Goal: Book appointment/travel/reservation

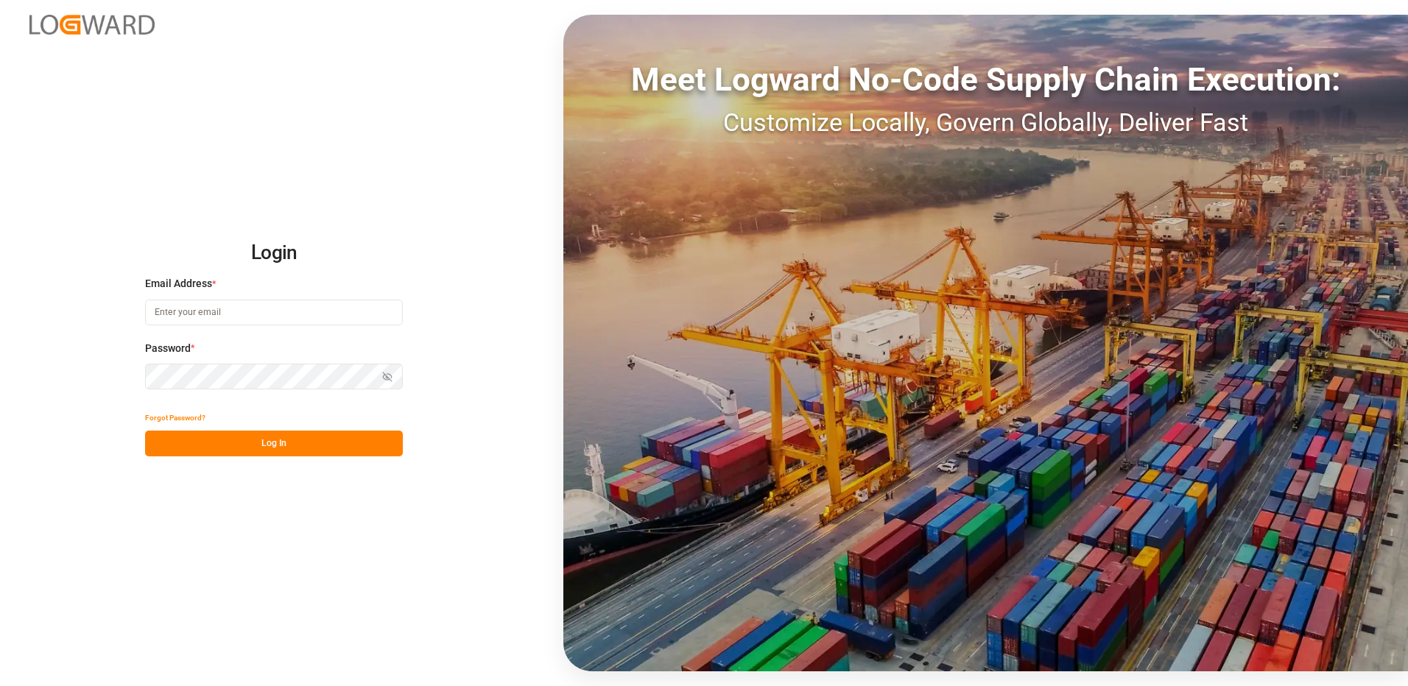
type input "[EMAIL_ADDRESS][DOMAIN_NAME]"
click at [267, 452] on button "Log In" at bounding box center [274, 444] width 258 height 26
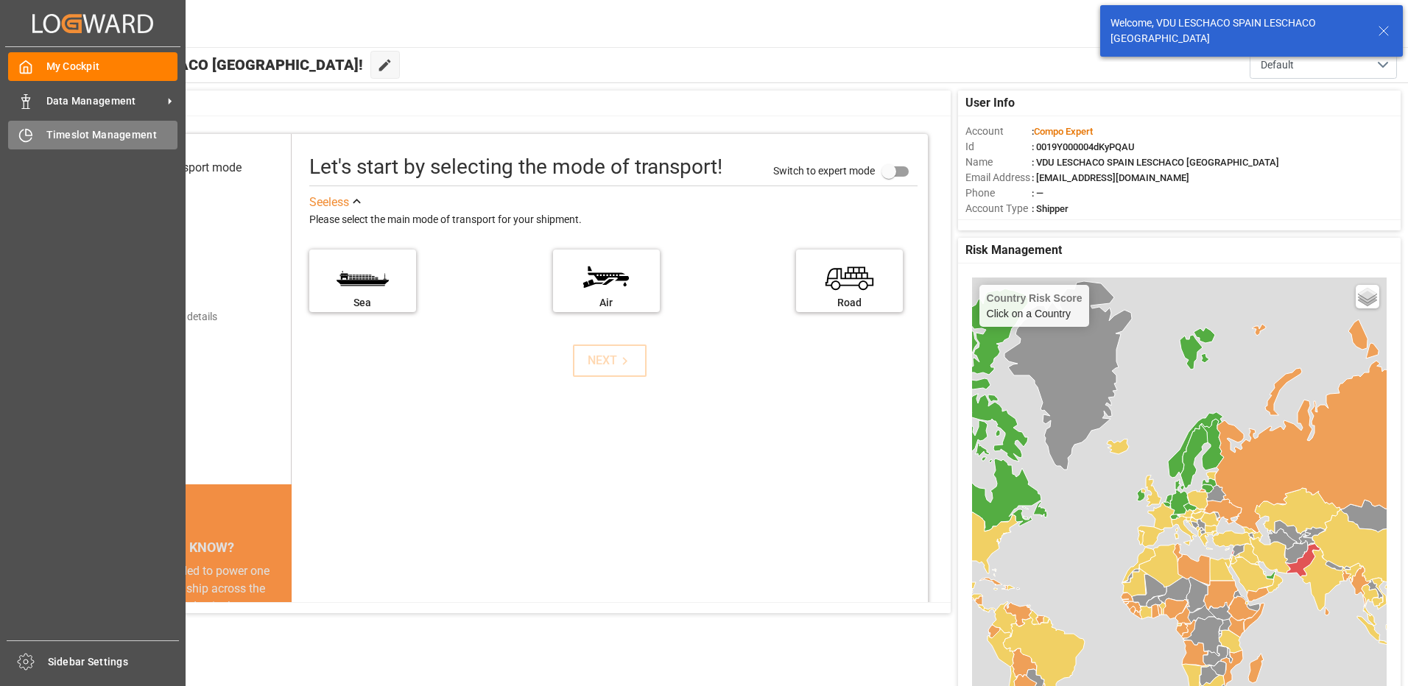
click at [59, 133] on span "Timeslot Management" at bounding box center [112, 134] width 132 height 15
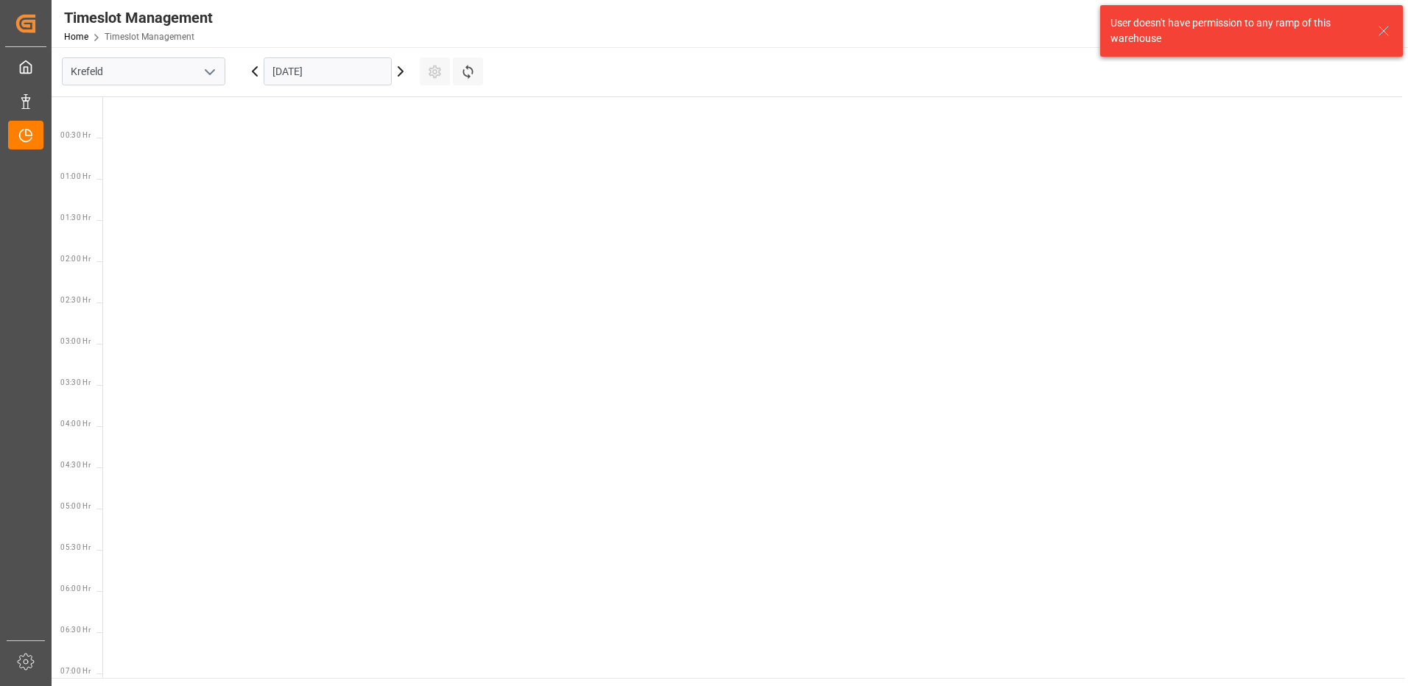
scroll to position [764, 0]
click at [175, 74] on input "Krefeld" at bounding box center [143, 71] width 163 height 28
drag, startPoint x: 203, startPoint y: 77, endPoint x: 199, endPoint y: 85, distance: 9.9
click at [203, 77] on icon "open menu" at bounding box center [210, 72] width 18 height 18
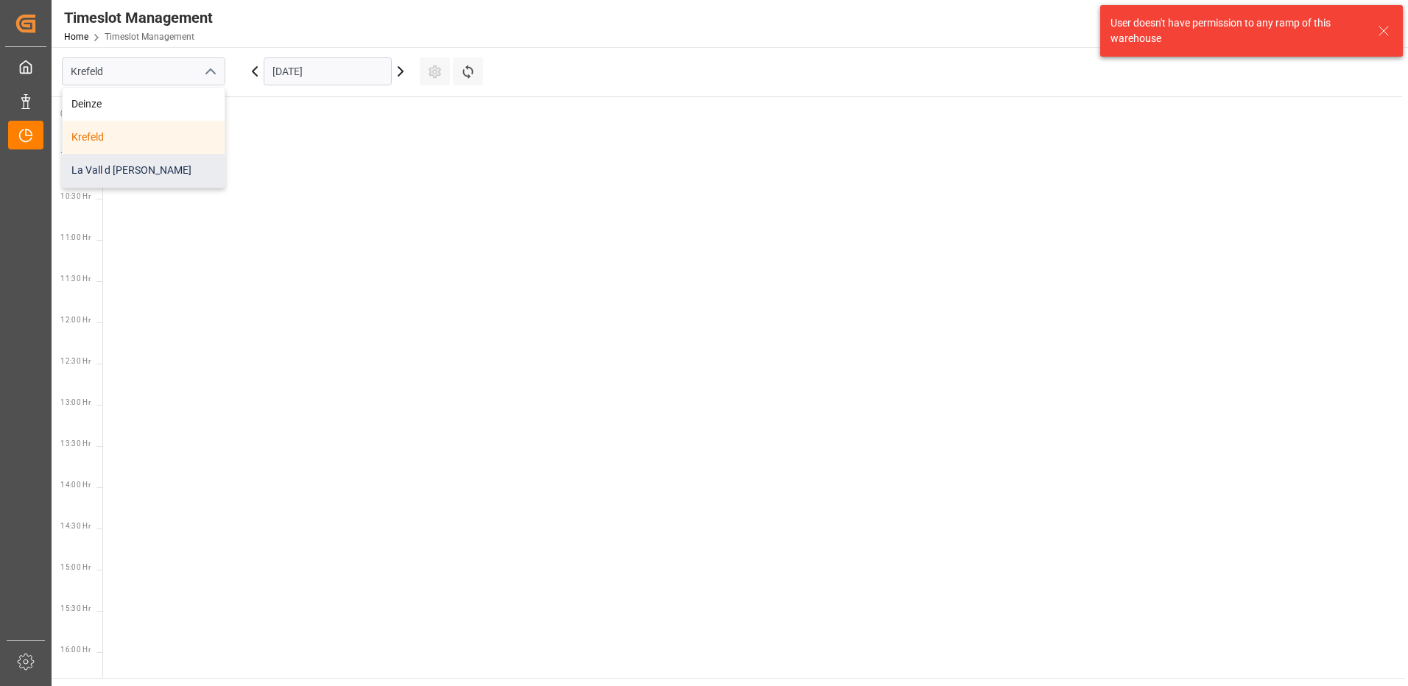
click at [130, 166] on div "La Vall d [PERSON_NAME]" at bounding box center [144, 170] width 162 height 33
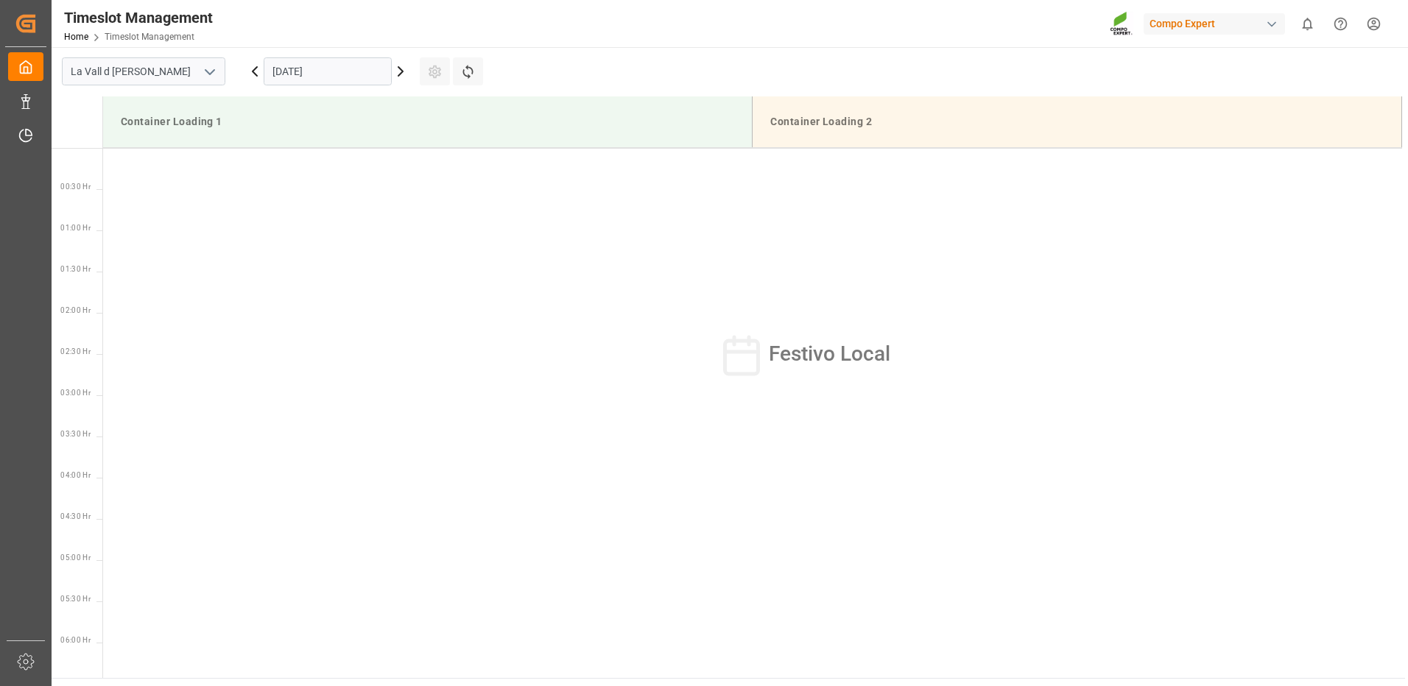
scroll to position [815, 0]
click at [306, 75] on input "[DATE]" at bounding box center [328, 71] width 128 height 28
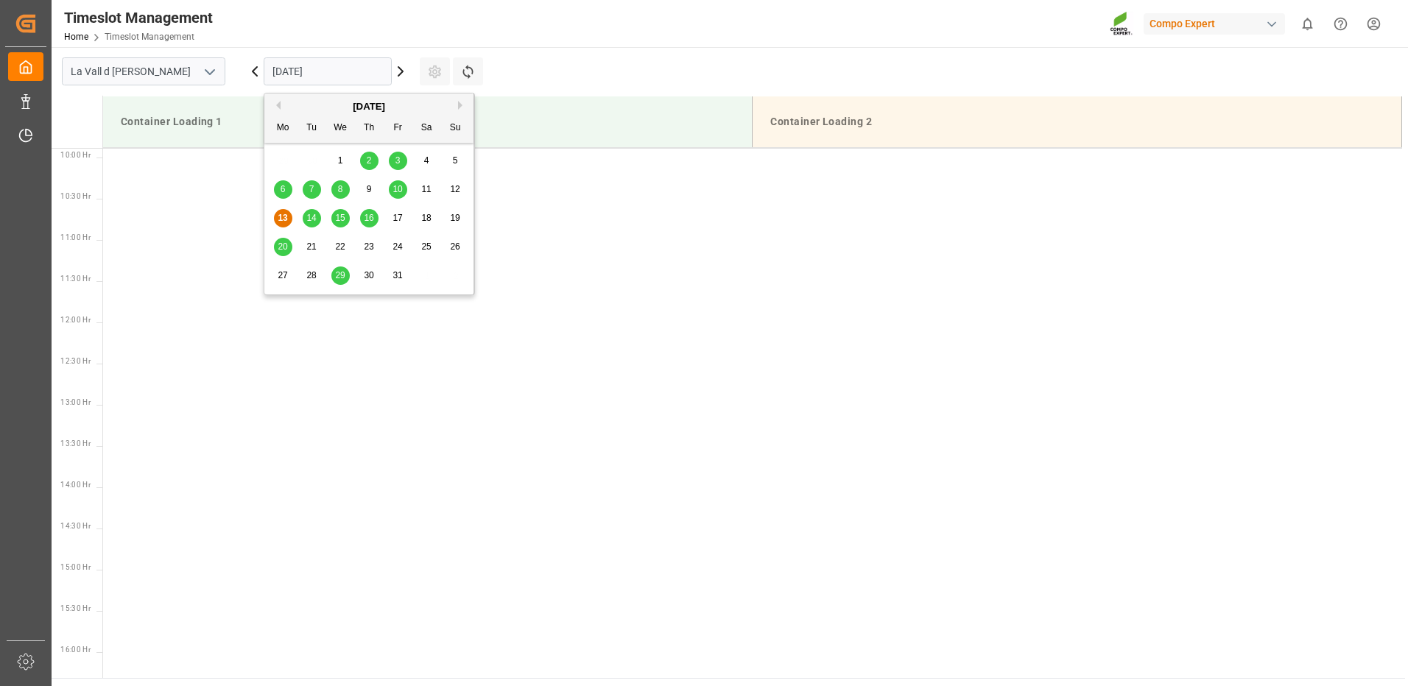
click at [370, 242] on span "23" at bounding box center [369, 247] width 10 height 10
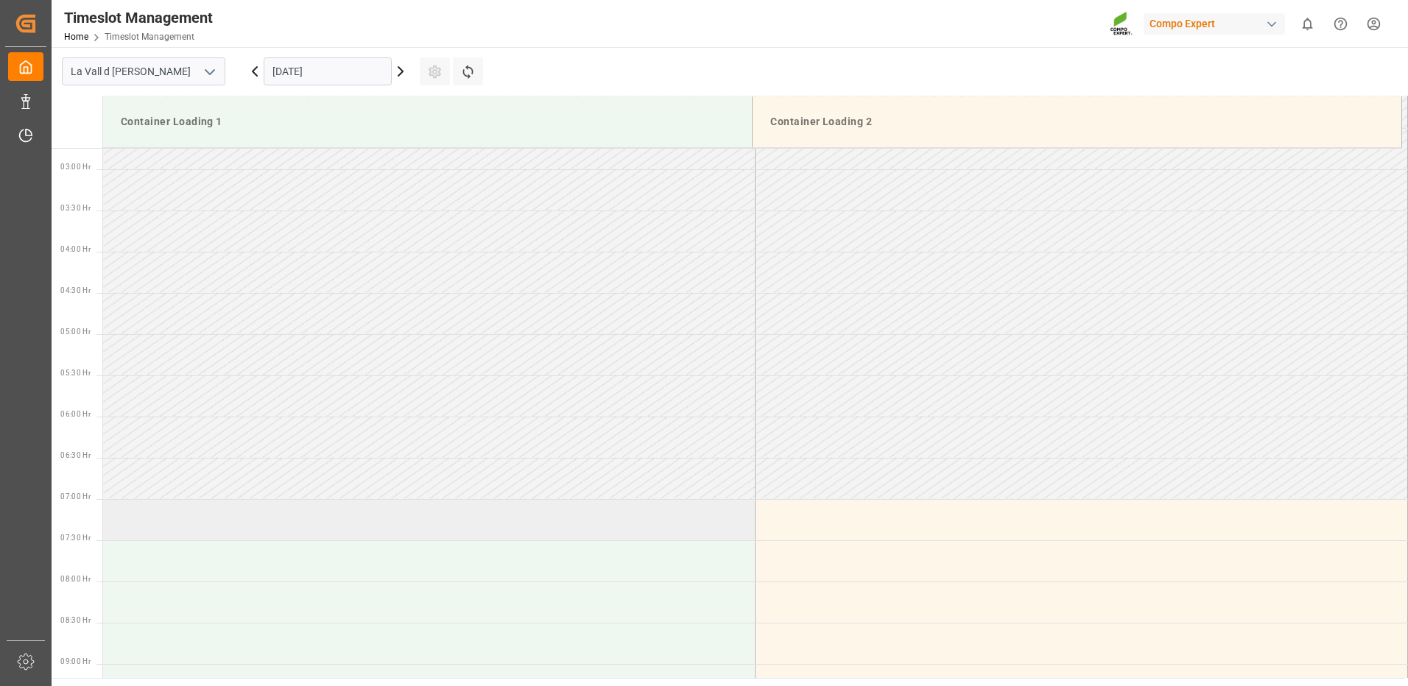
scroll to position [0, 0]
